Goal: Task Accomplishment & Management: Complete application form

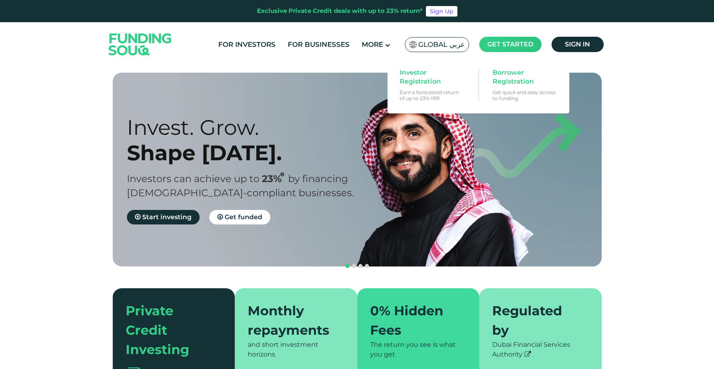
click at [520, 44] on span "Get started" at bounding box center [510, 44] width 46 height 8
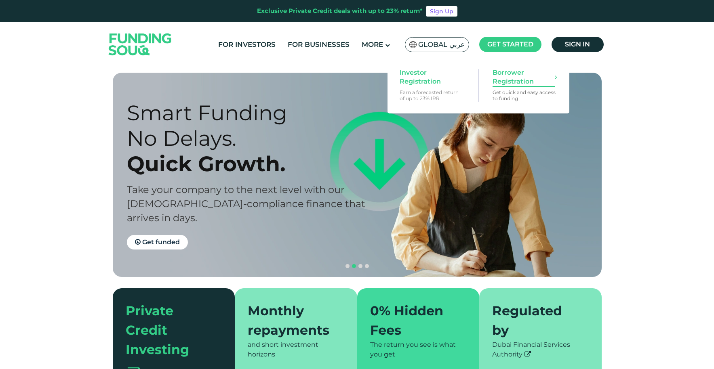
click at [511, 78] on span "Borrower Registration" at bounding box center [523, 77] width 62 height 18
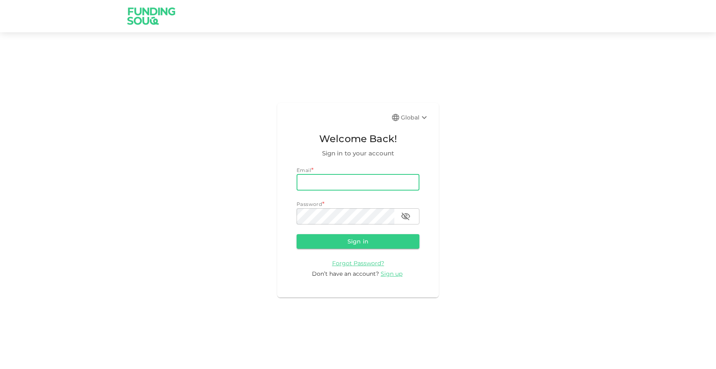
click at [350, 185] on input "email" at bounding box center [357, 182] width 123 height 16
click at [323, 177] on input "email" at bounding box center [357, 182] width 123 height 16
click at [384, 273] on span "Sign up" at bounding box center [391, 273] width 22 height 7
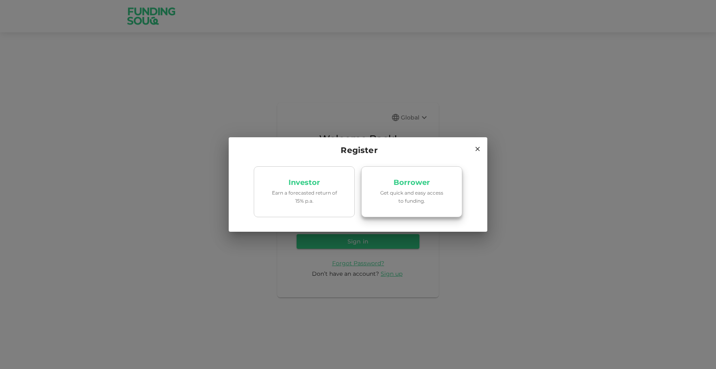
click at [393, 189] on link "Borrower Get quick and easy access to funding." at bounding box center [411, 191] width 101 height 51
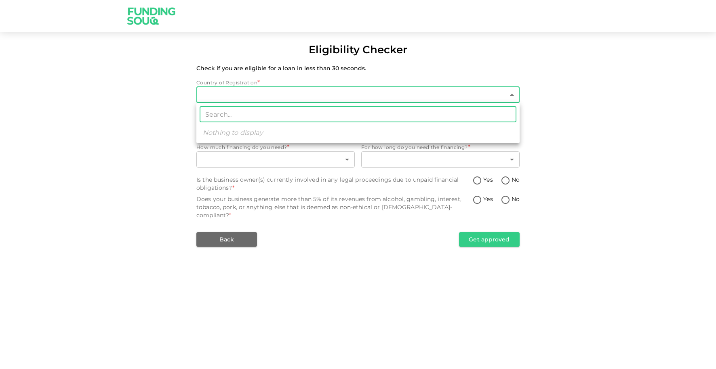
click at [305, 92] on body "Eligibility Checker Check if you are eligible for a loan in less than 30 second…" at bounding box center [358, 184] width 716 height 369
type input "1"
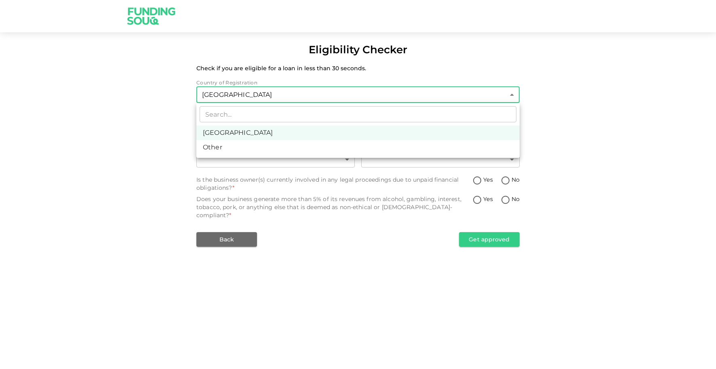
drag, startPoint x: 278, startPoint y: 141, endPoint x: 273, endPoint y: 130, distance: 11.7
click at [273, 130] on ul "​ United Arab Emirates Other" at bounding box center [357, 130] width 323 height 55
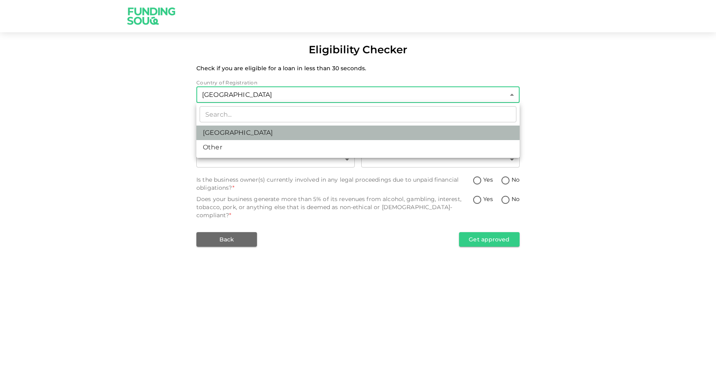
click at [273, 130] on li "United Arab Emirates" at bounding box center [357, 133] width 323 height 15
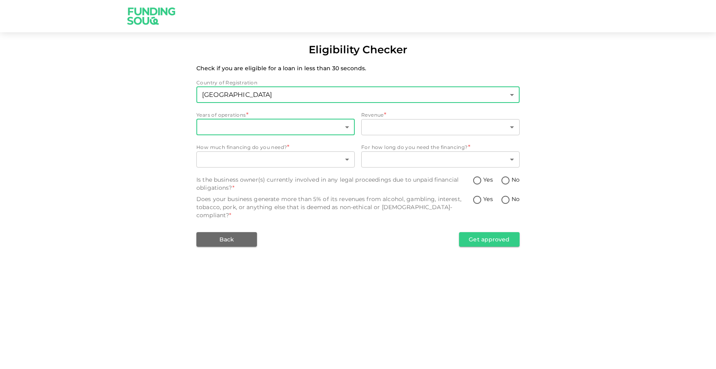
click at [247, 126] on body "Eligibility Checker Check if you are eligible for a loan in less than 30 second…" at bounding box center [358, 184] width 716 height 369
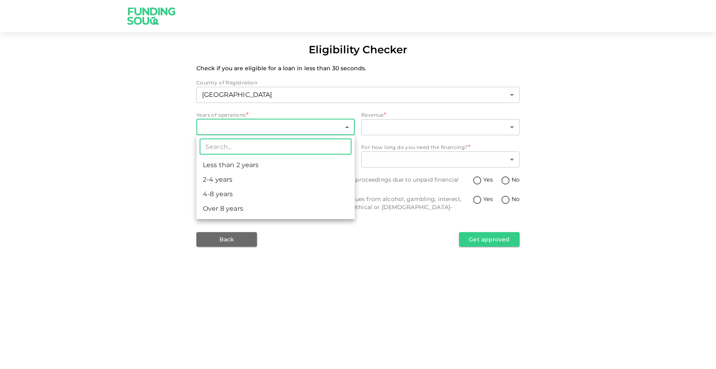
click at [234, 189] on li "4-8 years" at bounding box center [275, 194] width 158 height 15
type input "3"
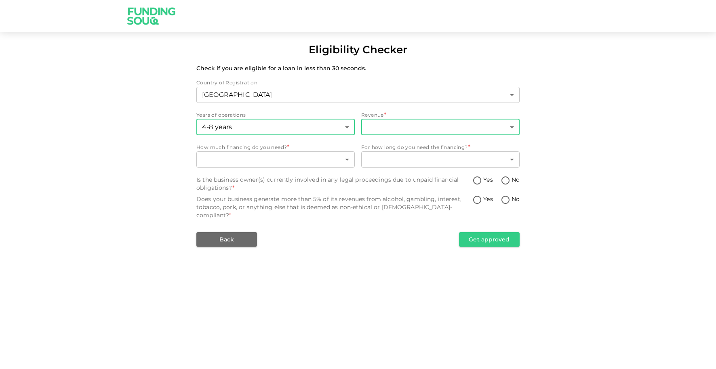
click at [399, 123] on body "Eligibility Checker Check if you are eligible for a loan in less than 30 second…" at bounding box center [358, 184] width 716 height 369
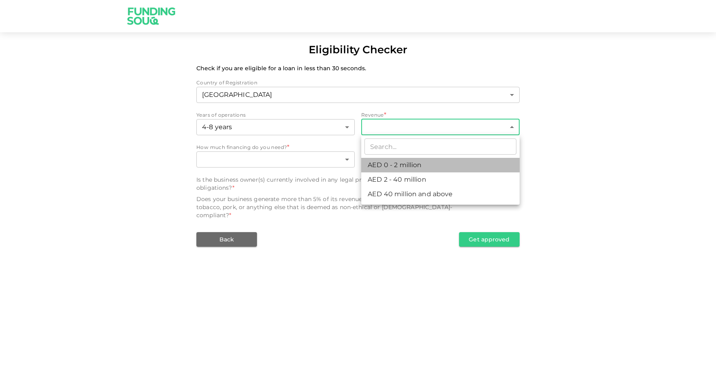
click at [390, 164] on li "AED 0 - 2 million" at bounding box center [440, 165] width 158 height 15
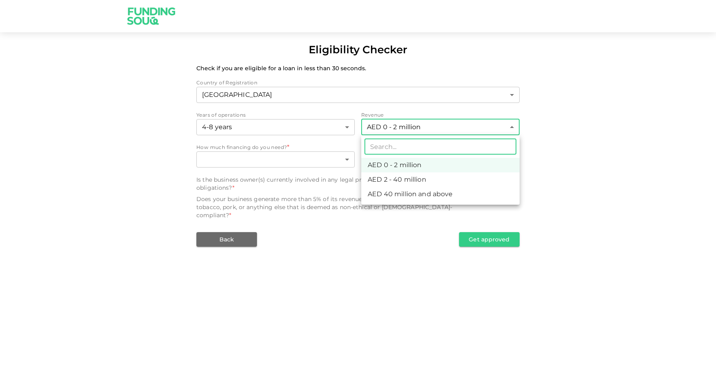
click at [389, 128] on body "Eligibility Checker Check if you are eligible for a loan in less than 30 second…" at bounding box center [358, 184] width 716 height 369
drag, startPoint x: 389, startPoint y: 176, endPoint x: 573, endPoint y: 134, distance: 189.2
click at [573, 134] on div "​ AED 0 - 2 million AED 2 - 40 million AED 40 million and above" at bounding box center [358, 184] width 716 height 369
click at [410, 163] on li "AED 0 - 2 million" at bounding box center [440, 165] width 158 height 15
click at [404, 130] on body "Eligibility Checker Check if you are eligible for a loan in less than 30 second…" at bounding box center [358, 184] width 716 height 369
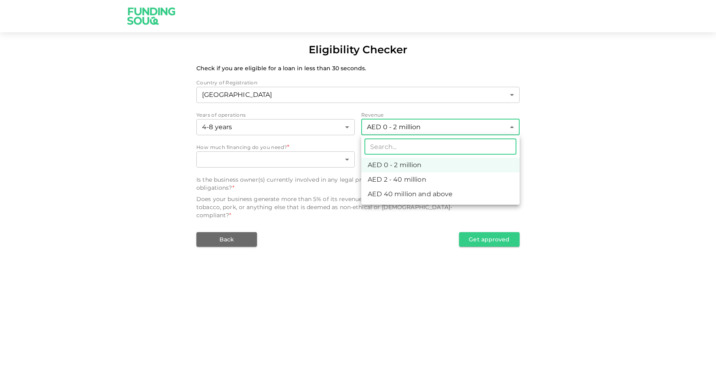
click at [399, 178] on li "AED 2 - 40 million" at bounding box center [440, 179] width 158 height 15
type input "2"
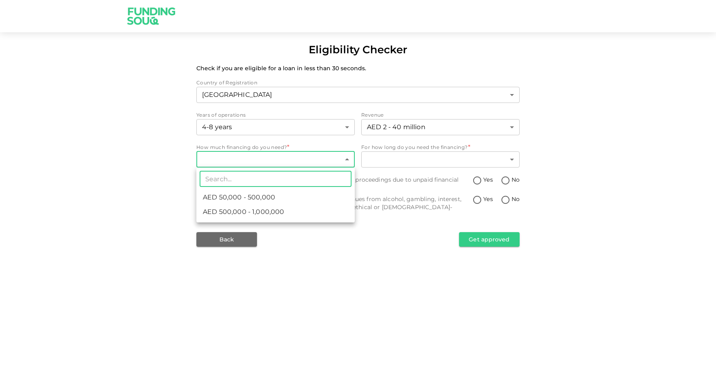
click at [276, 158] on body "Eligibility Checker Check if you are eligible for a loan in less than 30 second…" at bounding box center [358, 184] width 716 height 369
click at [260, 195] on span "AED 50,000 - 500,000" at bounding box center [239, 198] width 72 height 10
type input "1"
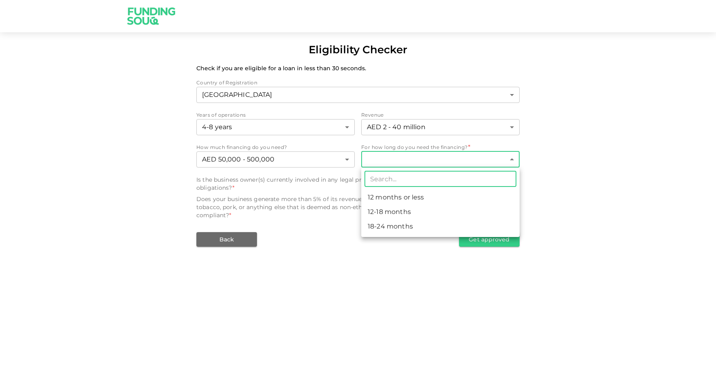
click at [420, 161] on body "Eligibility Checker Check if you are eligible for a loan in less than 30 second…" at bounding box center [358, 184] width 716 height 369
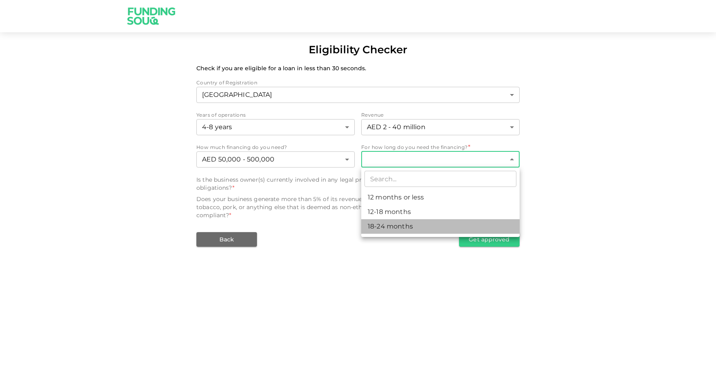
click at [394, 225] on li "18-24 months" at bounding box center [440, 226] width 158 height 15
type input "3"
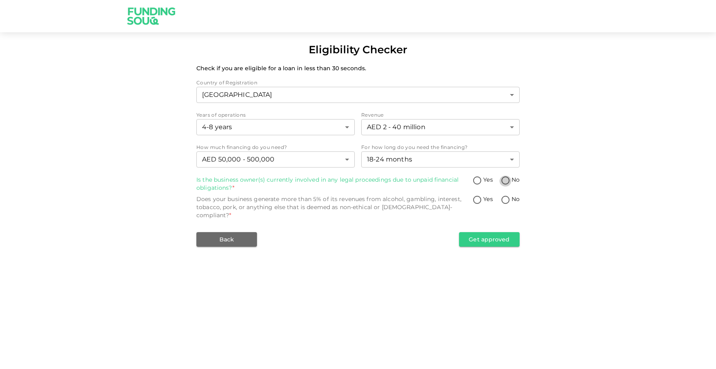
click at [503, 182] on input "No" at bounding box center [505, 181] width 12 height 11
radio input "true"
click at [504, 199] on input "No" at bounding box center [505, 200] width 12 height 11
radio input "true"
click at [494, 232] on button "Get approved" at bounding box center [489, 239] width 61 height 15
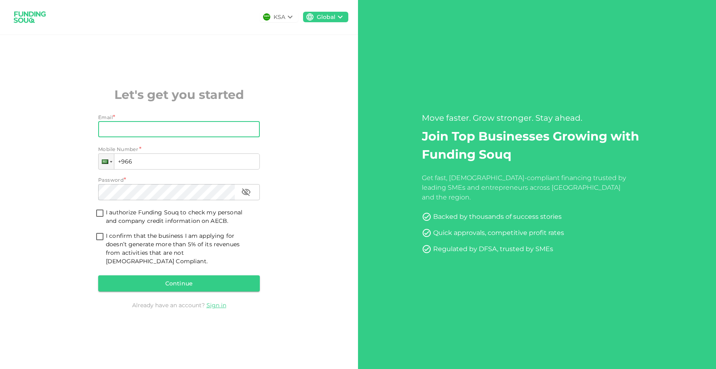
click at [202, 133] on input "Email" at bounding box center [174, 129] width 153 height 16
type input "rabie@xpitrade.com"
click at [102, 164] on div at bounding box center [105, 162] width 6 height 4
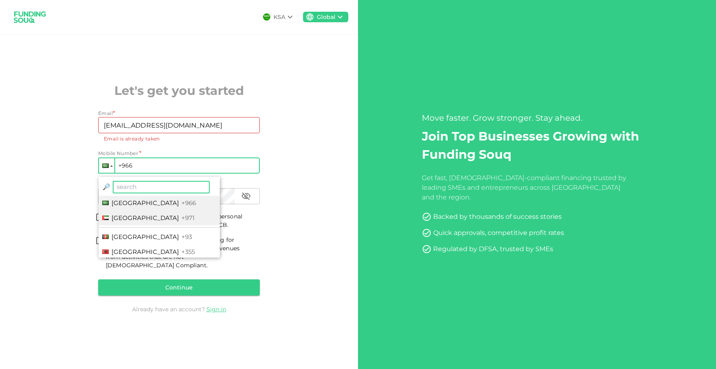
click at [129, 220] on span "United Arab Emirates" at bounding box center [144, 218] width 67 height 8
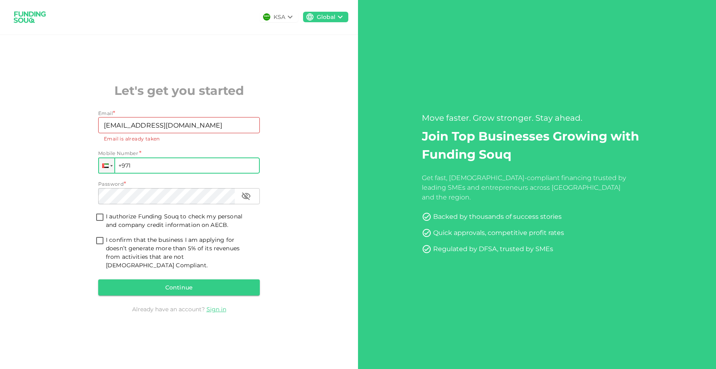
click at [147, 168] on input "+971" at bounding box center [179, 165] width 162 height 16
type input "+971 507 756 457"
click at [97, 223] on input "I authorize Funding Souq to check my personal and company credit information on…" at bounding box center [100, 217] width 12 height 11
checkbox input "true"
click at [100, 246] on input "I confirm that the business I am applying for doesn’t generate more than 5% of …" at bounding box center [100, 241] width 12 height 11
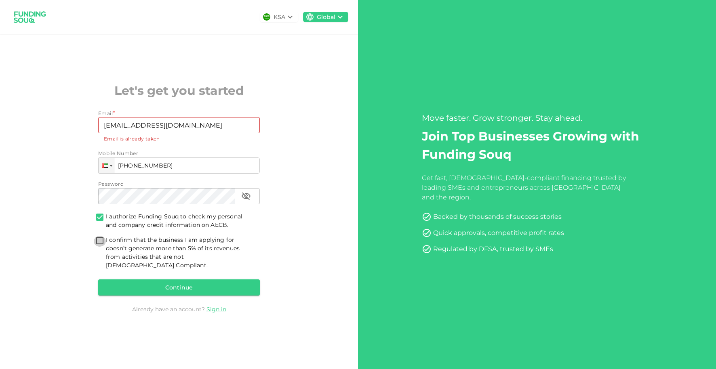
checkbox input "true"
click at [154, 283] on button "Continue" at bounding box center [179, 287] width 162 height 16
click at [38, 12] on img at bounding box center [30, 16] width 40 height 21
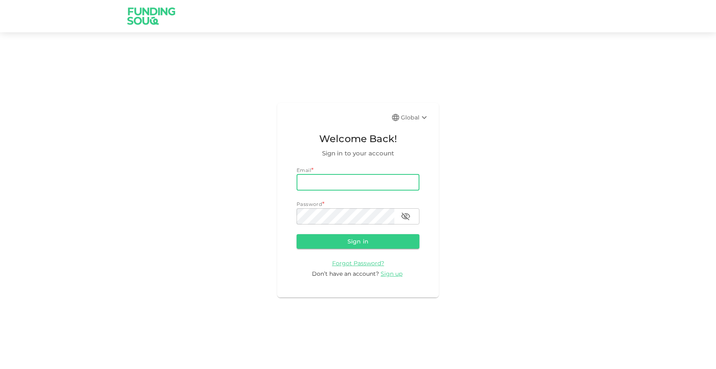
click at [331, 178] on input "email" at bounding box center [357, 182] width 123 height 16
type input "rabie@xpitrade.com"
click at [352, 243] on button "Sign in" at bounding box center [357, 241] width 123 height 15
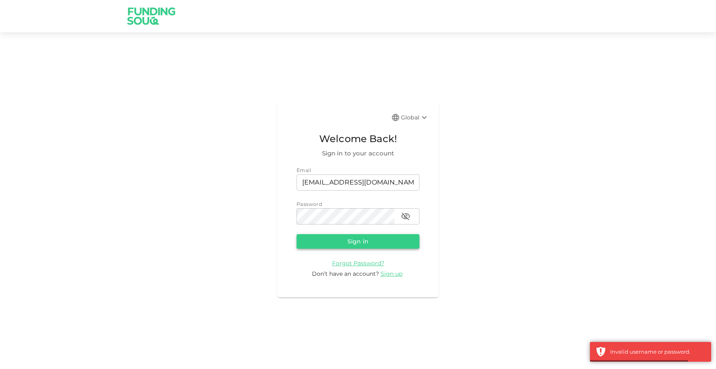
click at [352, 243] on button "Sign in" at bounding box center [357, 241] width 123 height 15
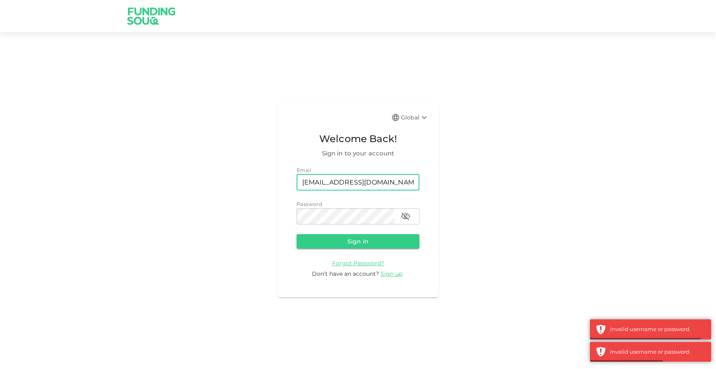
click at [360, 188] on input "rabie@xpitrade.com" at bounding box center [357, 182] width 123 height 16
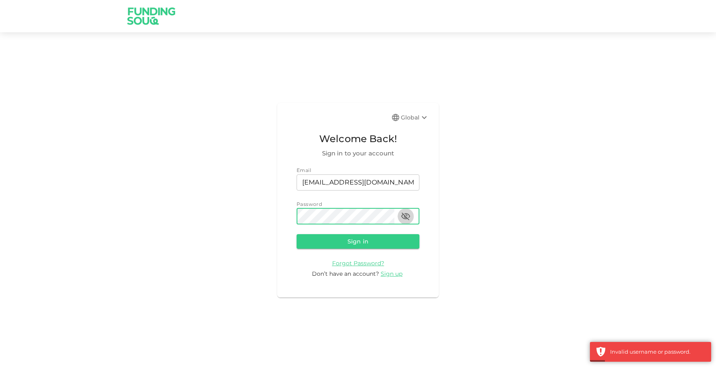
click at [400, 216] on button "button" at bounding box center [405, 216] width 16 height 16
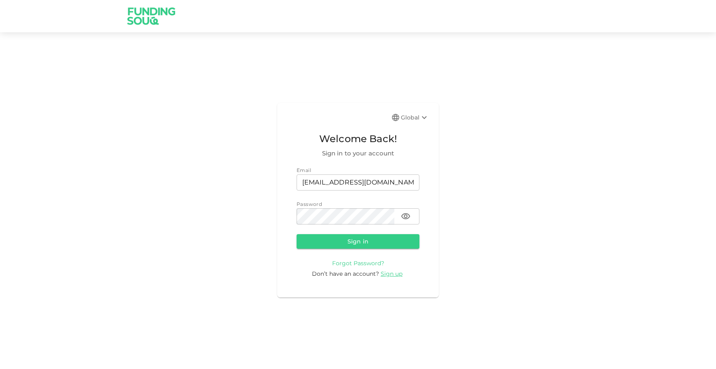
click at [361, 267] on span "Forgot Password?" at bounding box center [358, 263] width 52 height 7
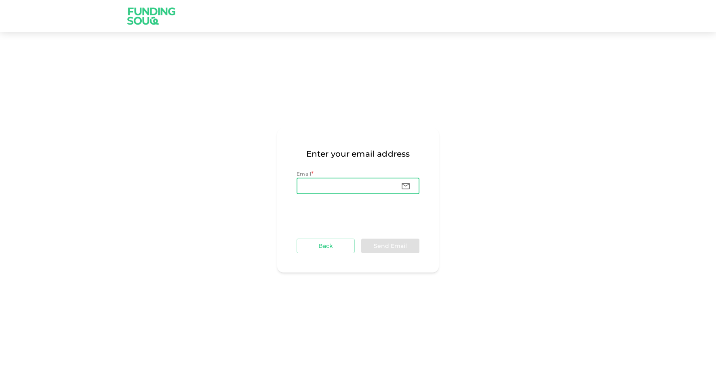
click at [346, 183] on input "Email" at bounding box center [345, 186] width 98 height 16
type input "rabie@xpitrade.com"
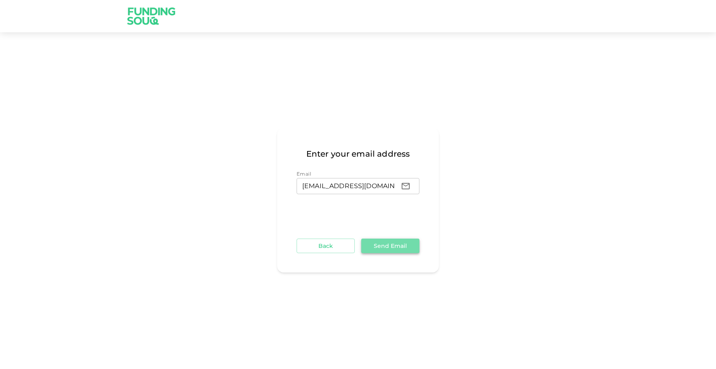
click at [374, 245] on button "Send Email" at bounding box center [390, 246] width 58 height 15
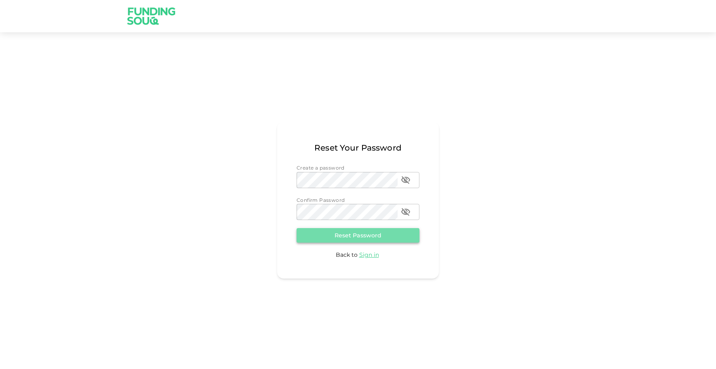
click at [369, 237] on button "Reset Password" at bounding box center [357, 235] width 123 height 15
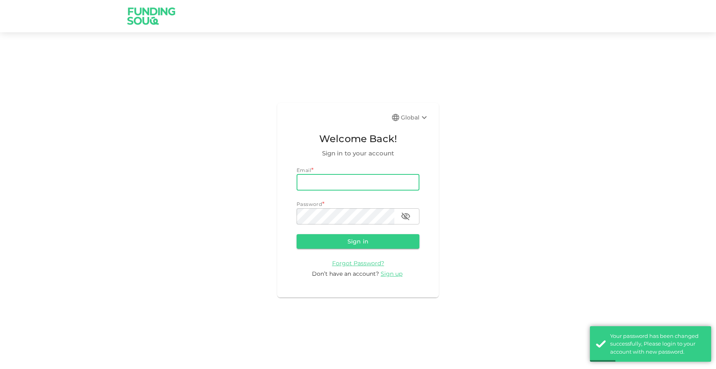
click at [341, 182] on input "email" at bounding box center [357, 182] width 123 height 16
type input "[EMAIL_ADDRESS][DOMAIN_NAME]"
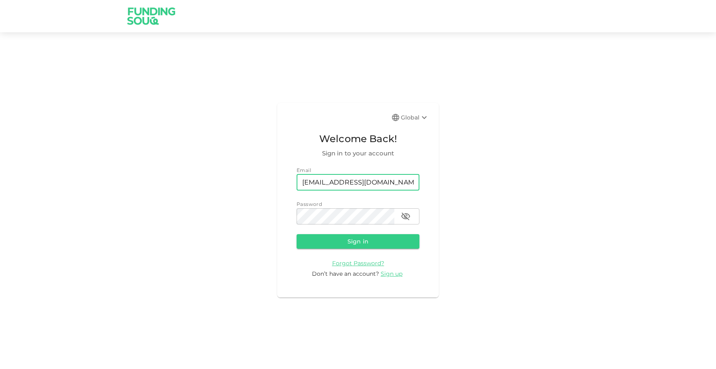
click at [376, 252] on form "Email email [EMAIL_ADDRESS][DOMAIN_NAME] email Password password password Sign …" at bounding box center [357, 222] width 123 height 112
click at [374, 246] on button "Sign in" at bounding box center [357, 241] width 123 height 15
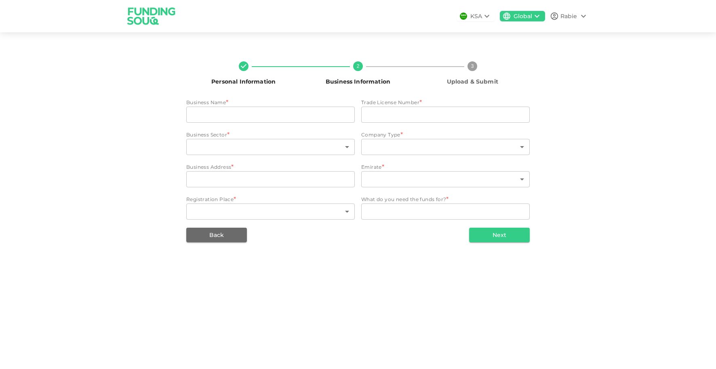
type input "Xpitrade General Trading LLC"
type input "881432"
type input "141"
type input "4"
type input "[STREET_ADDRESS]"
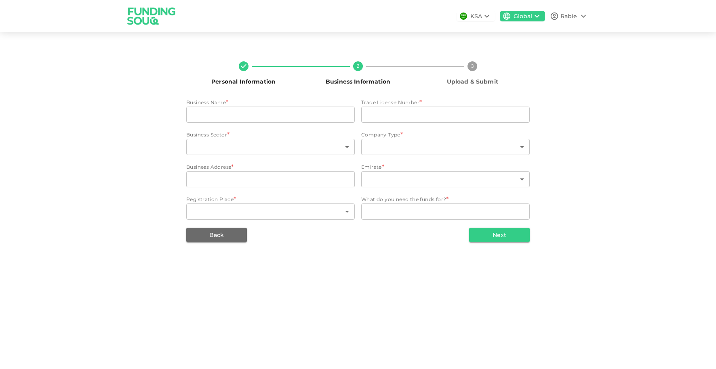
type input "3"
type textarea "For Purchasing Goods to ensure full stock and stable fulfillment rate"
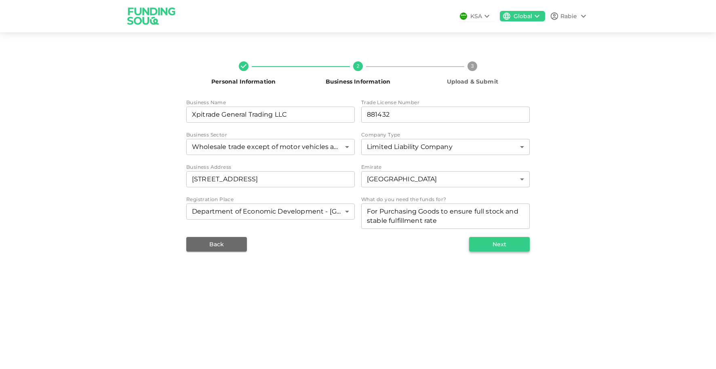
click at [507, 242] on button "Next" at bounding box center [499, 244] width 61 height 15
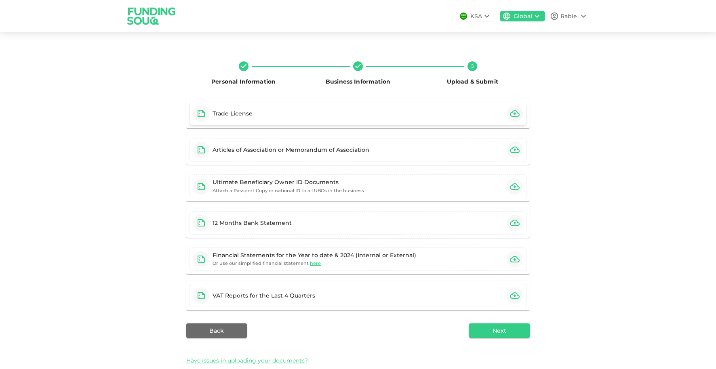
click at [367, 112] on div "Trade License" at bounding box center [357, 113] width 337 height 23
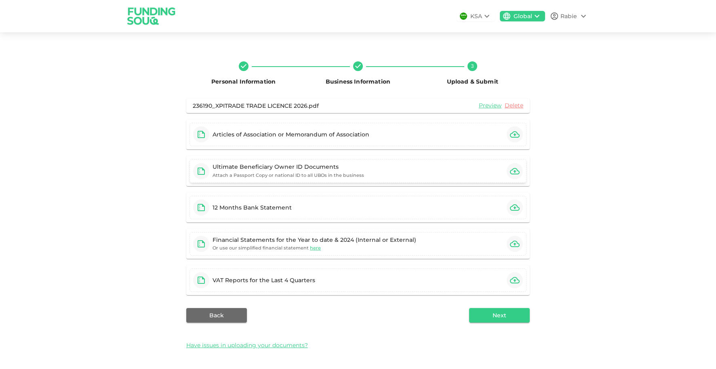
click at [353, 167] on div "Ultimate Beneficiary Owner ID Documents" at bounding box center [287, 167] width 151 height 8
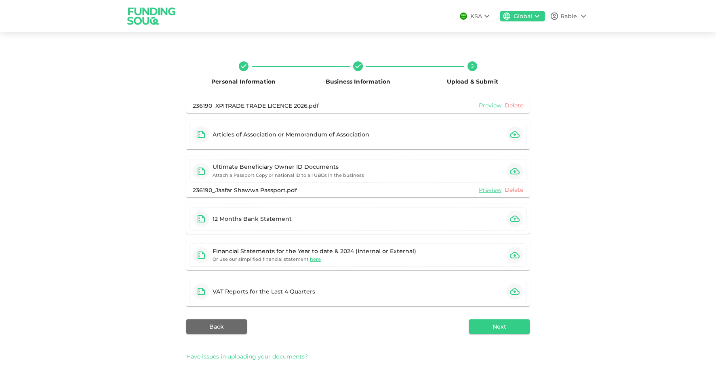
click at [517, 193] on link "Delete" at bounding box center [513, 190] width 19 height 8
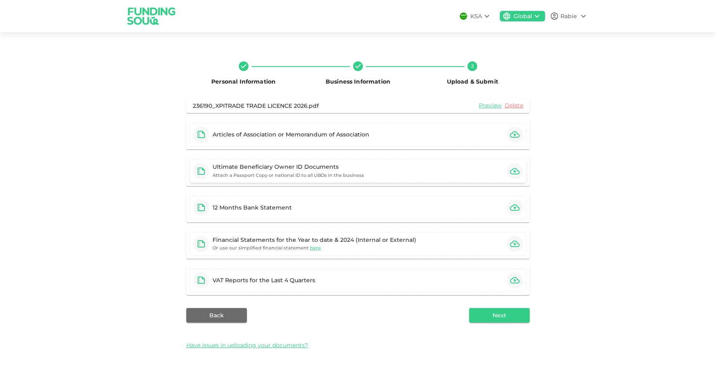
click at [511, 169] on icon "button" at bounding box center [515, 171] width 10 height 10
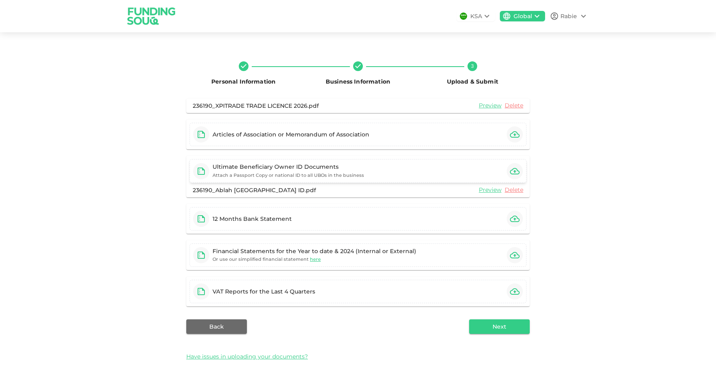
click at [512, 171] on icon "button" at bounding box center [515, 171] width 10 height 10
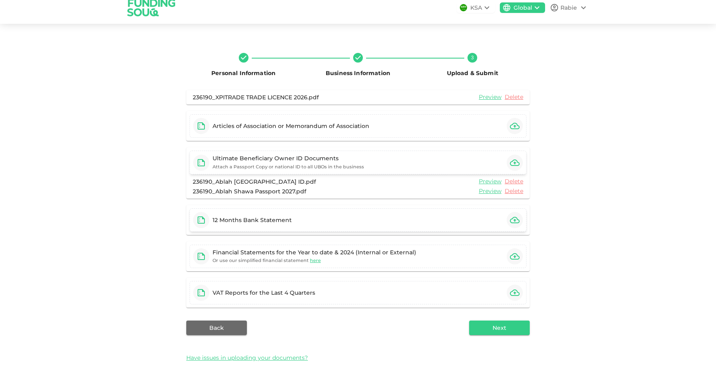
scroll to position [10, 0]
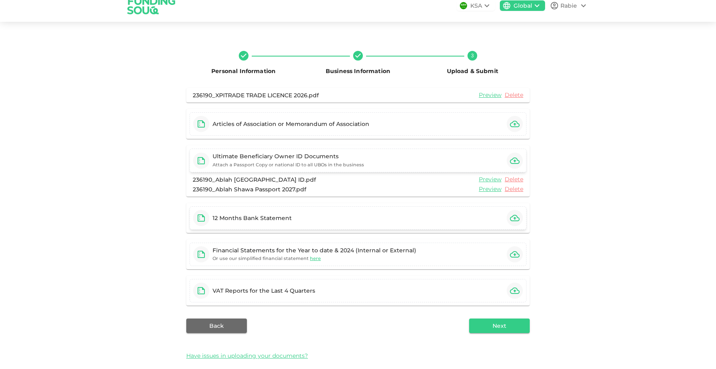
click at [514, 220] on icon "button" at bounding box center [515, 218] width 10 height 10
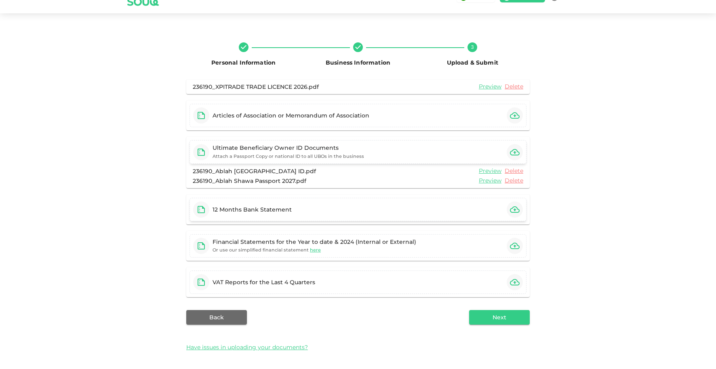
scroll to position [20, 0]
click at [355, 243] on div "Financial Statements for the Year to date & 2024 (Internal or External)" at bounding box center [314, 241] width 204 height 8
